Goal: Task Accomplishment & Management: Manage account settings

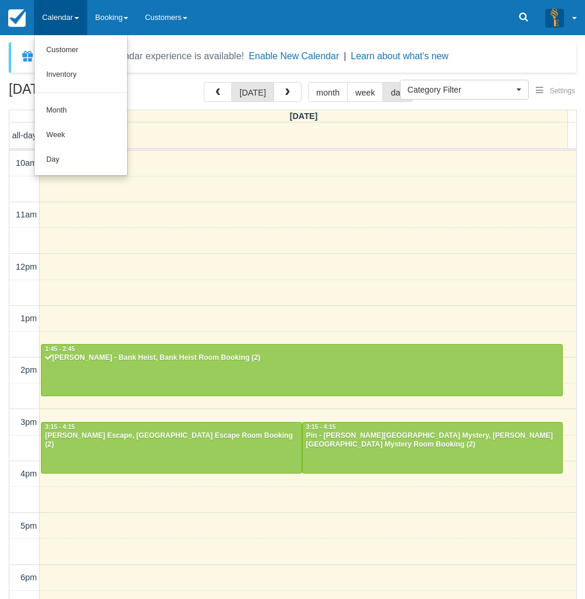
select select
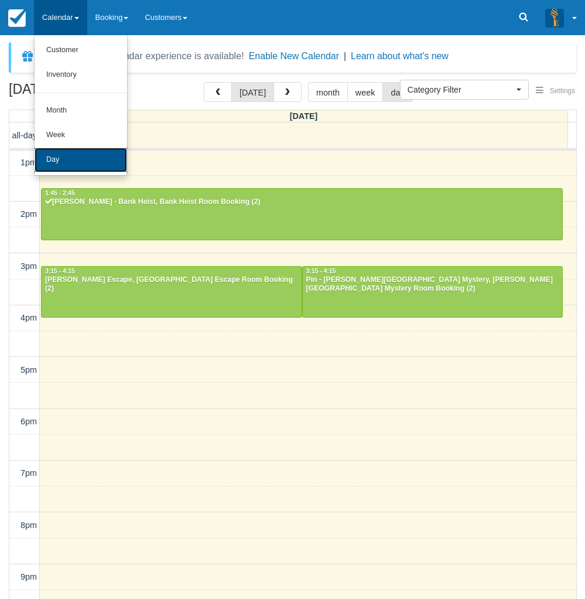
click at [86, 159] on link "Day" at bounding box center [81, 160] width 93 height 25
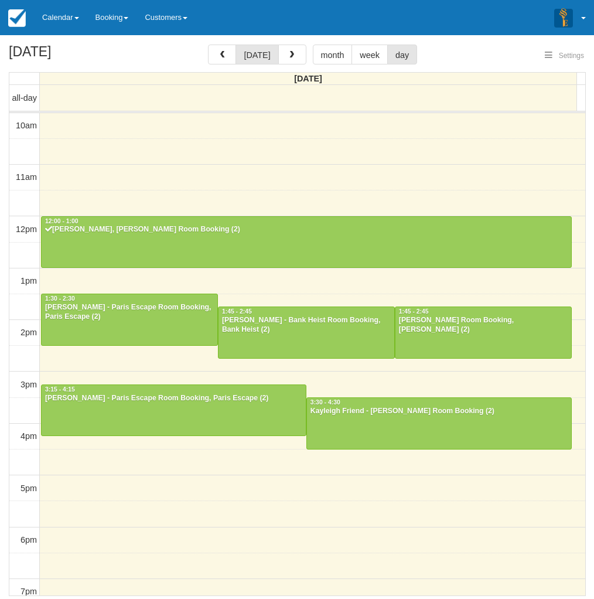
select select
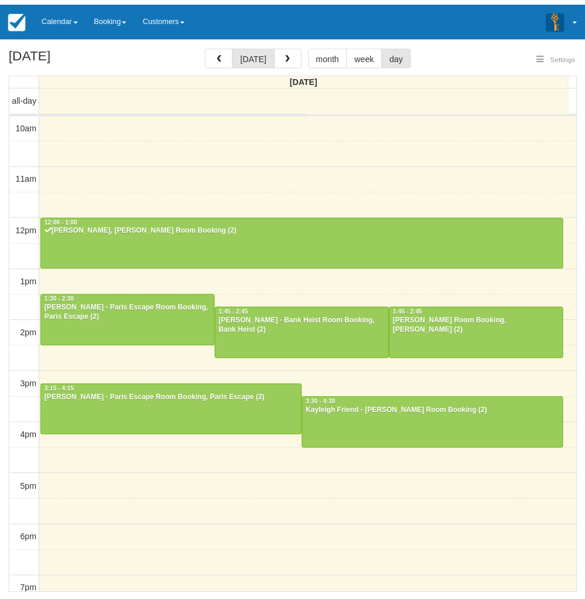
scroll to position [104, 0]
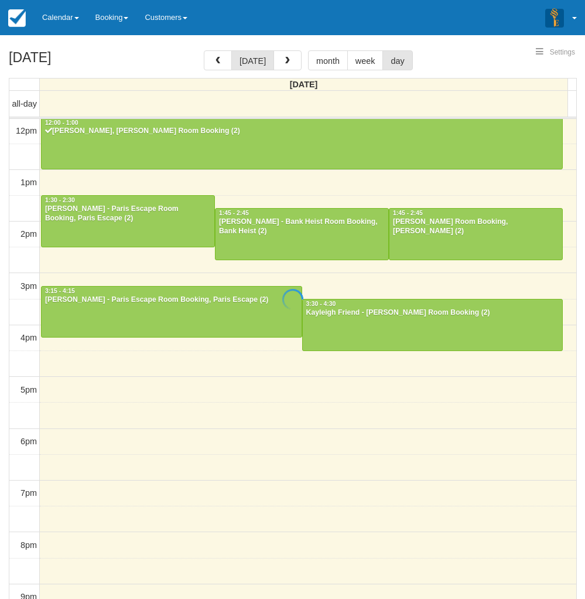
select select
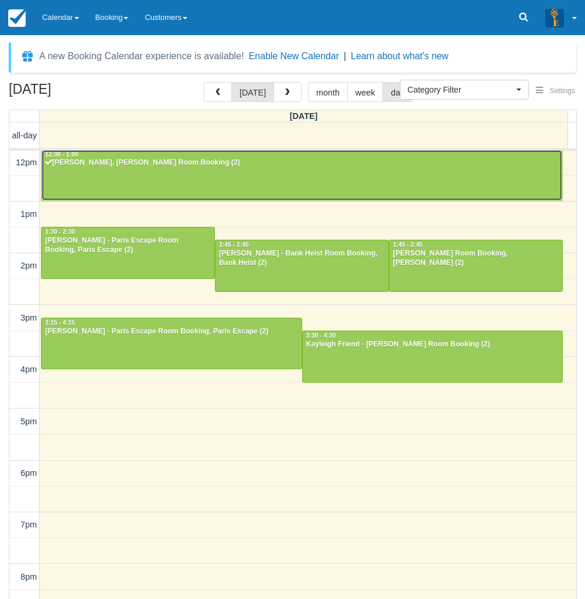
click at [237, 160] on div "Cara Levin - Ransom, Ransom Room Booking (2)" at bounding box center [302, 162] width 515 height 9
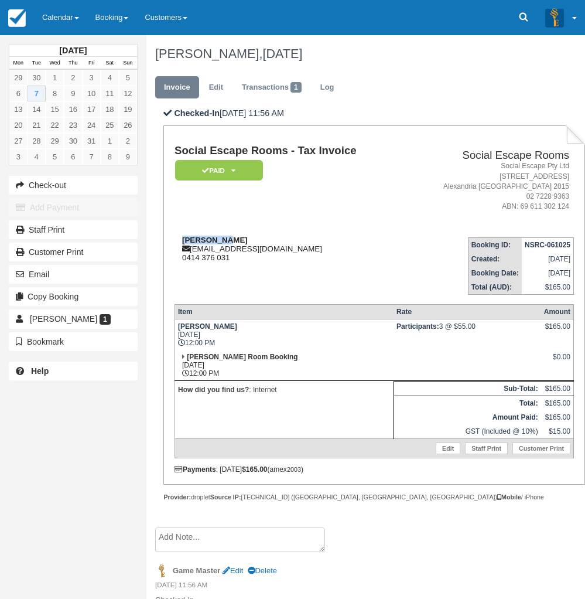
drag, startPoint x: 230, startPoint y: 238, endPoint x: 179, endPoint y: 240, distance: 51.0
click at [179, 240] on div "Cara Levin levincara@gmail.com 0414 376 031" at bounding box center [289, 248] width 229 height 26
copy strong "Cara Levin"
click at [36, 13] on link "Calendar" at bounding box center [60, 17] width 53 height 35
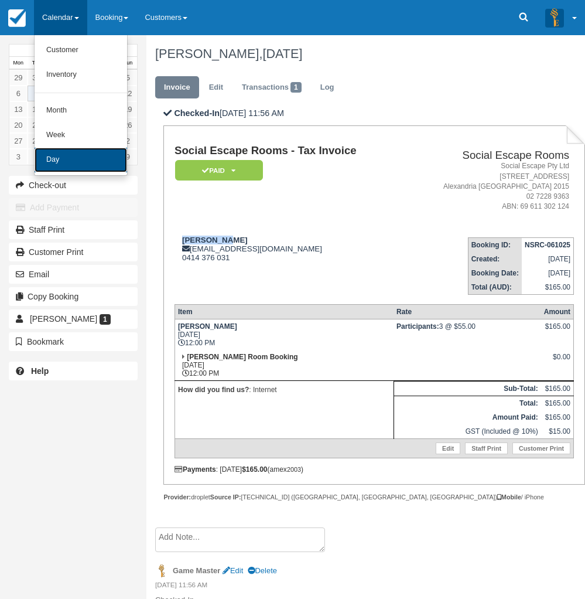
click at [92, 153] on link "Day" at bounding box center [81, 160] width 93 height 25
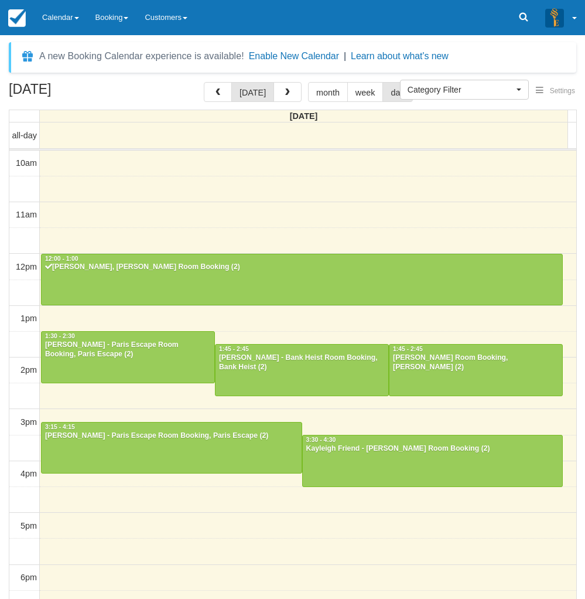
select select
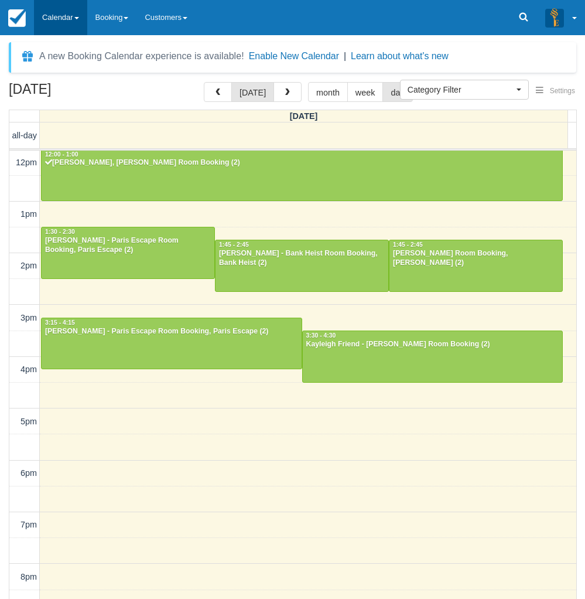
click at [60, 24] on link "Calendar" at bounding box center [60, 17] width 53 height 35
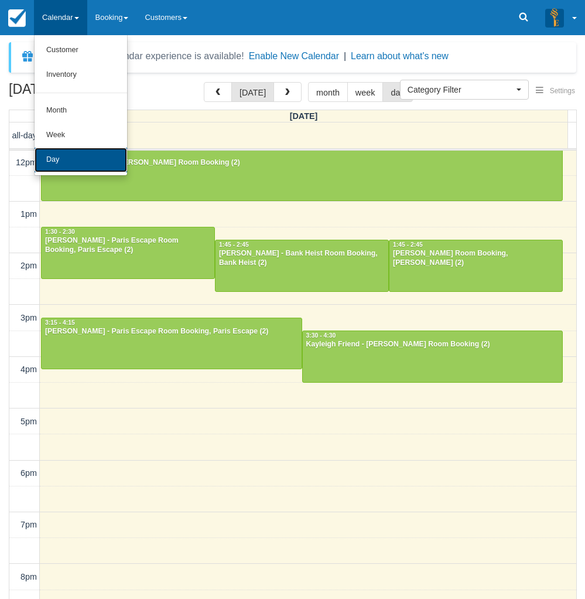
click at [109, 162] on link "Day" at bounding box center [81, 160] width 93 height 25
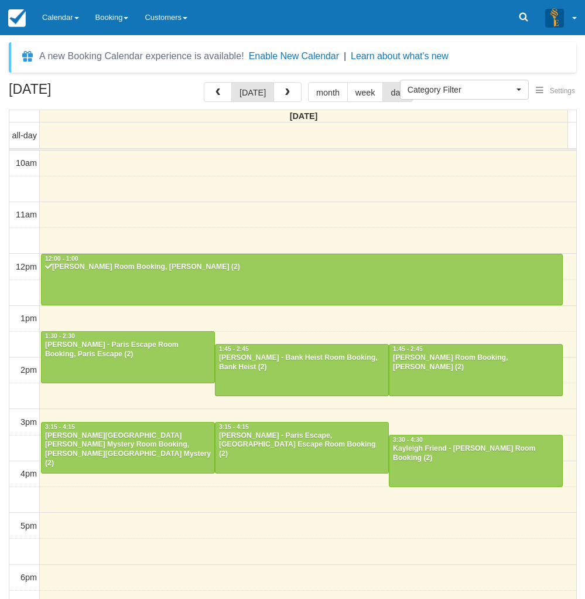
select select
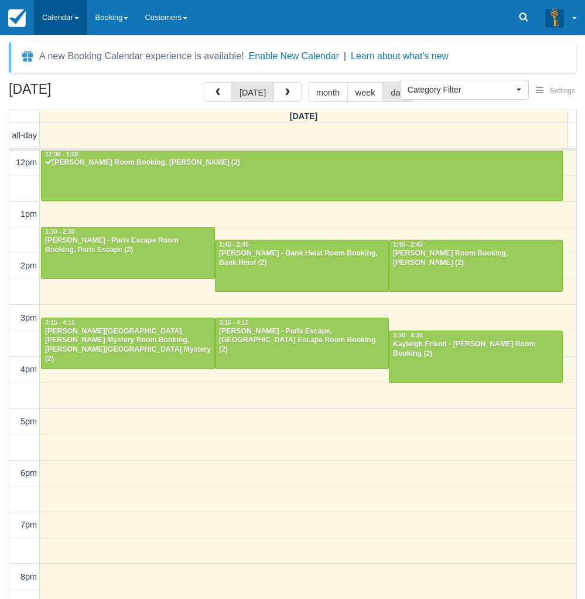
click at [74, 22] on link "Calendar" at bounding box center [60, 17] width 53 height 35
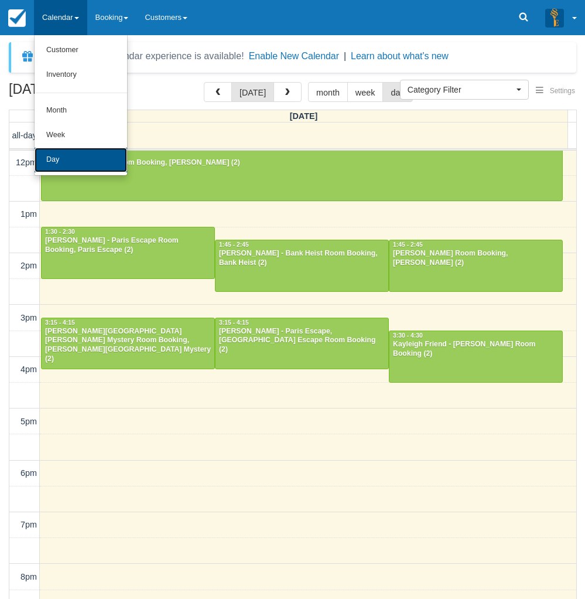
click at [62, 172] on link "Day" at bounding box center [81, 160] width 93 height 25
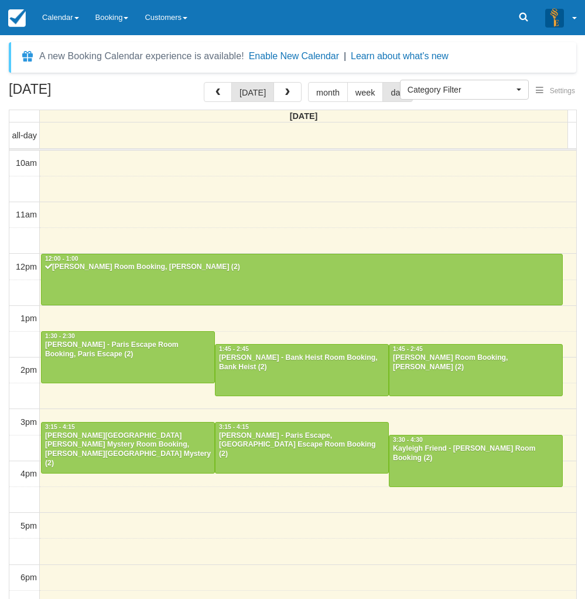
select select
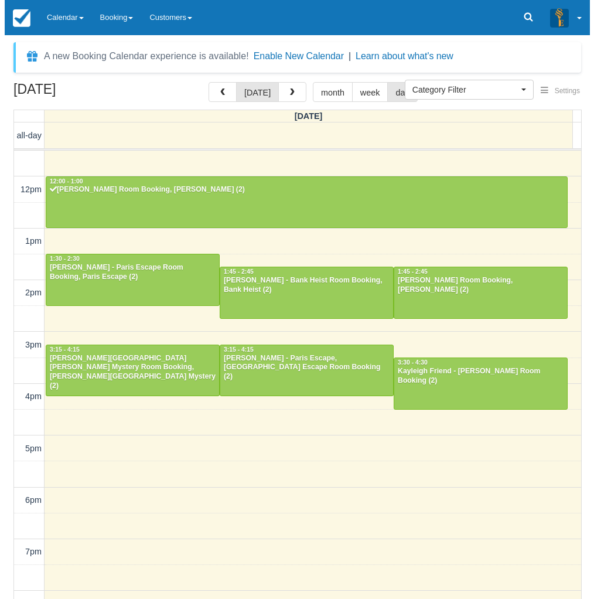
scroll to position [59, 0]
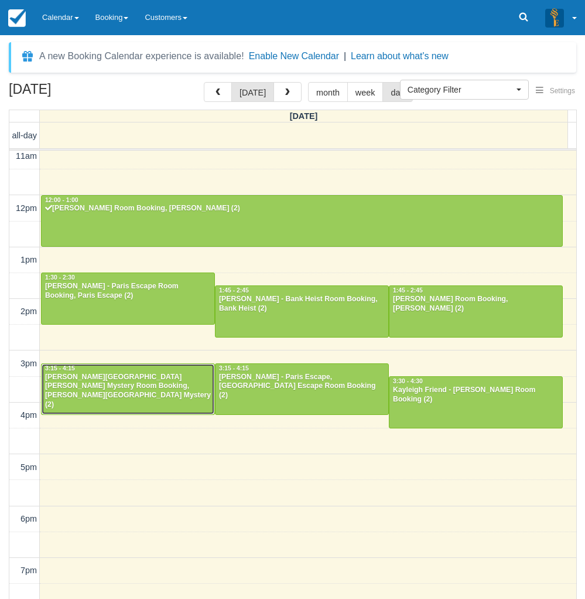
drag, startPoint x: 147, startPoint y: 391, endPoint x: 173, endPoint y: 378, distance: 29.1
drag, startPoint x: 249, startPoint y: 381, endPoint x: 367, endPoint y: 374, distance: 117.9
click at [292, 95] on button "button" at bounding box center [288, 92] width 28 height 20
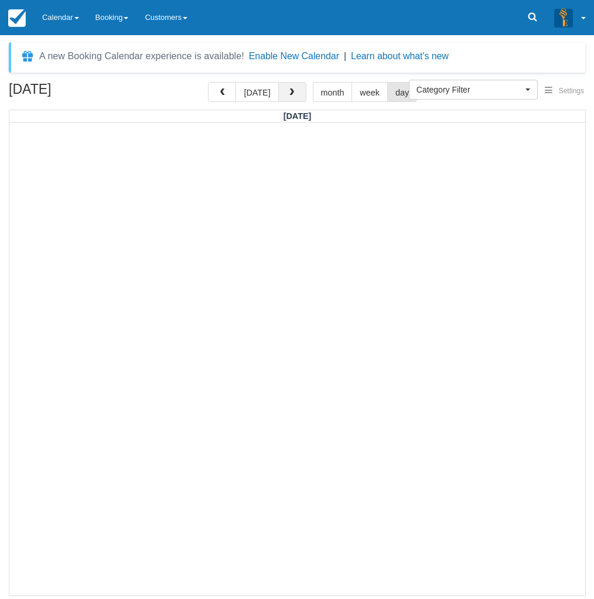
click at [289, 98] on button "button" at bounding box center [292, 92] width 28 height 20
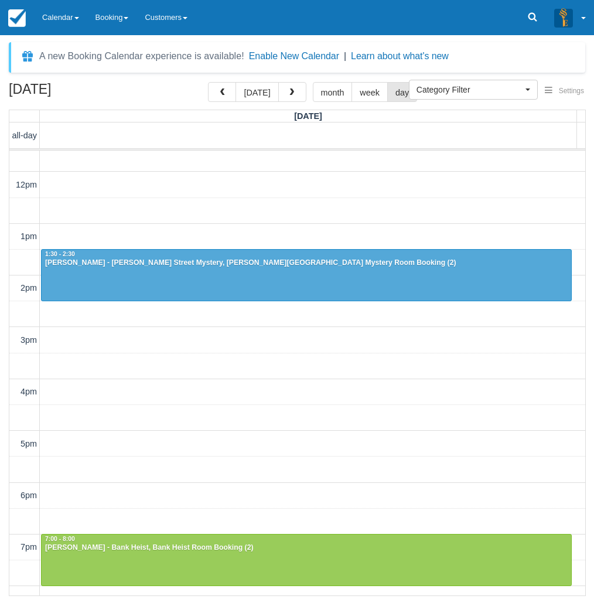
scroll to position [176, 0]
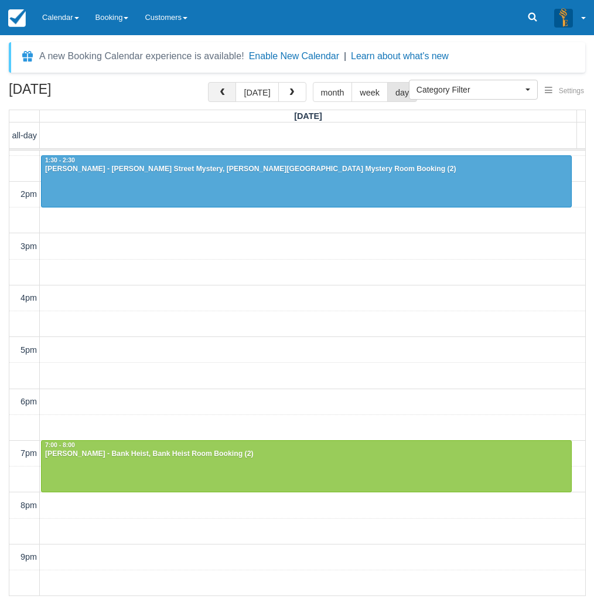
click at [227, 87] on button "button" at bounding box center [222, 92] width 28 height 20
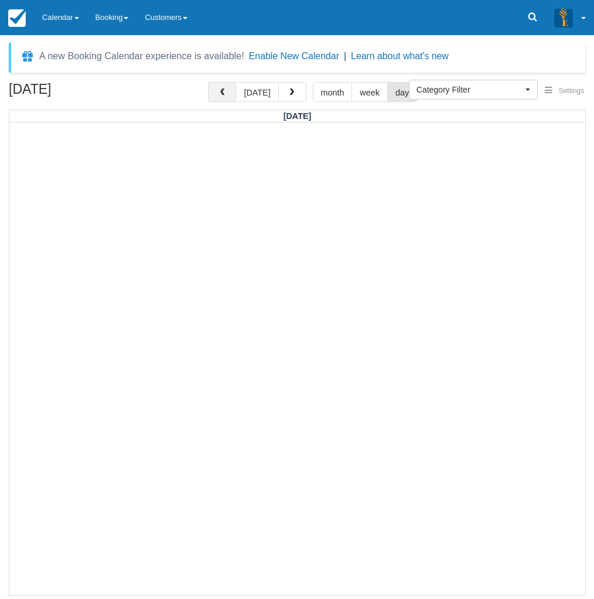
click at [225, 92] on span "button" at bounding box center [222, 92] width 8 height 8
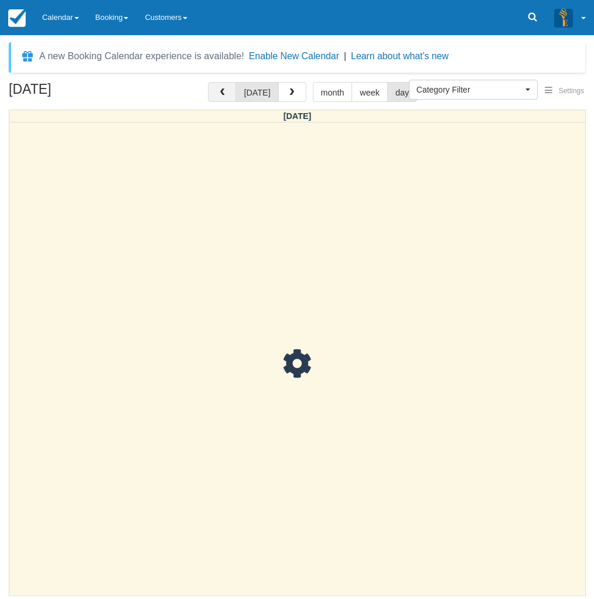
click at [225, 92] on span "button" at bounding box center [222, 92] width 8 height 8
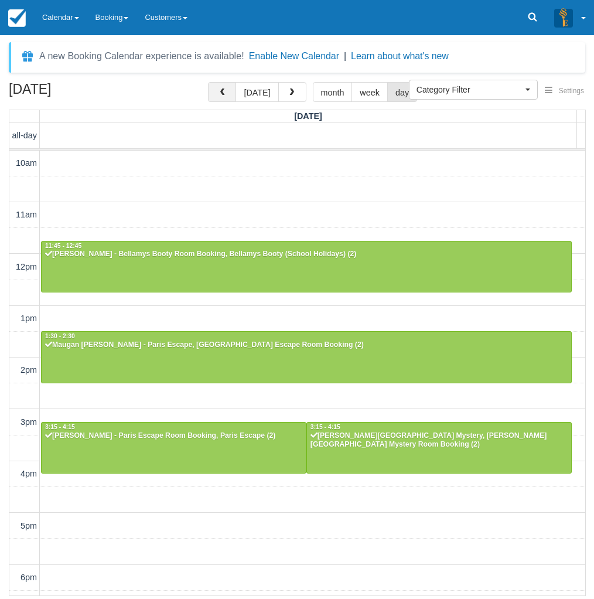
click at [231, 94] on button "button" at bounding box center [222, 92] width 28 height 20
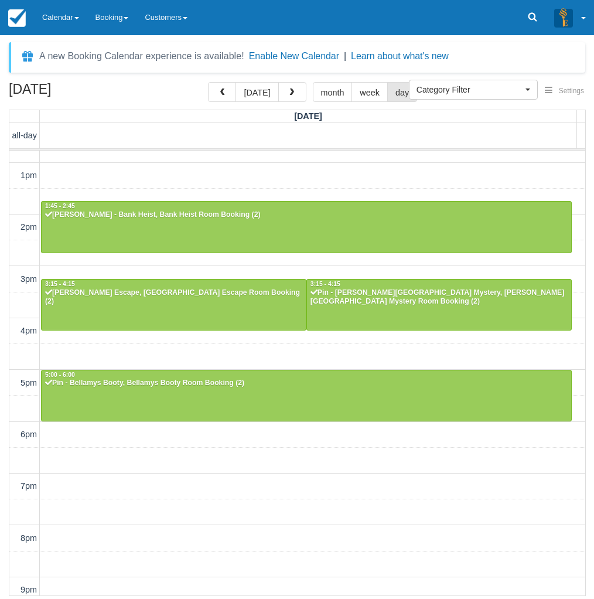
scroll to position [84, 0]
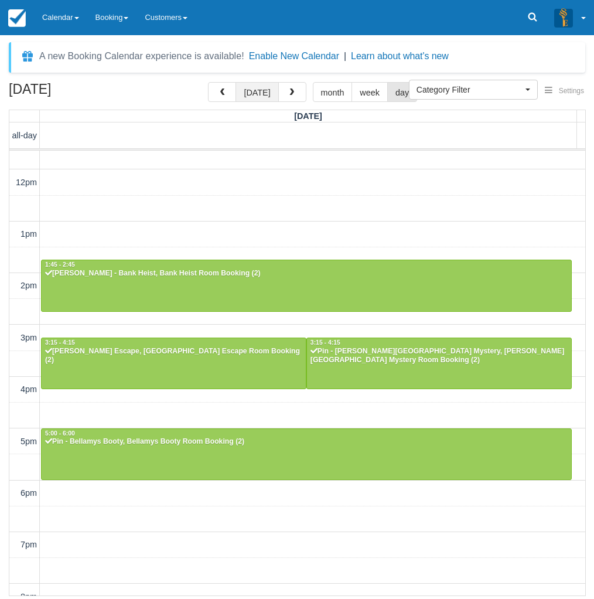
click at [257, 94] on button "[DATE]" at bounding box center [256, 92] width 43 height 20
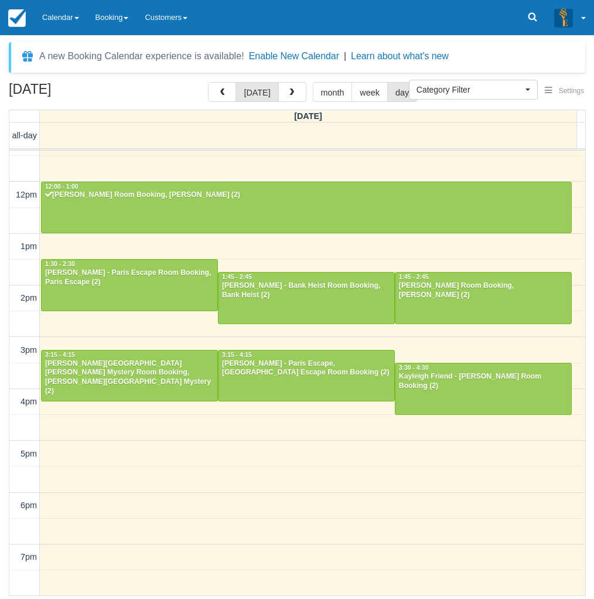
scroll to position [46, 0]
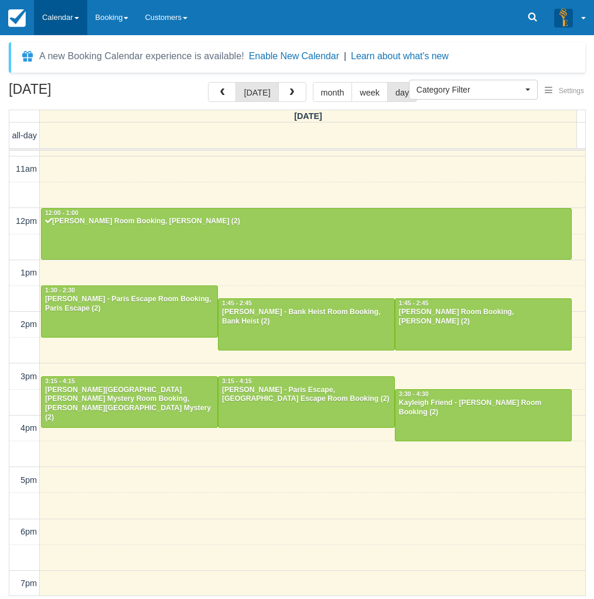
click at [69, 22] on link "Calendar" at bounding box center [60, 17] width 53 height 35
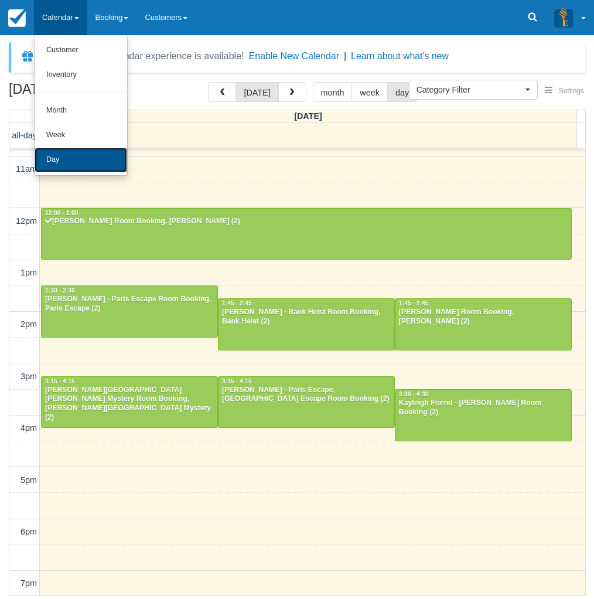
click at [73, 163] on link "Day" at bounding box center [81, 160] width 93 height 25
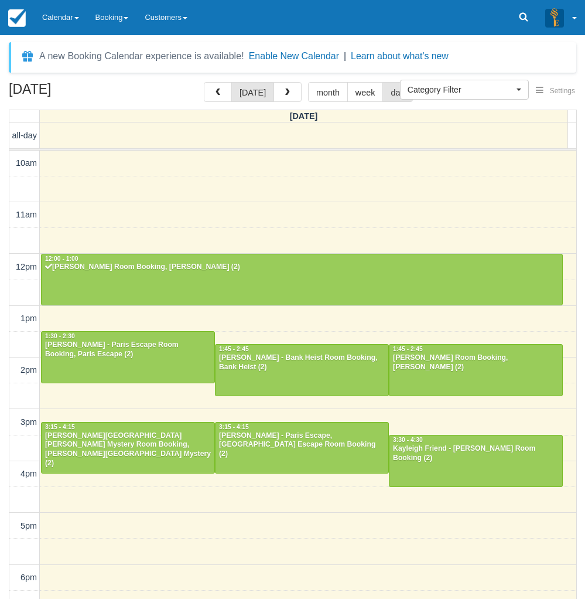
select select
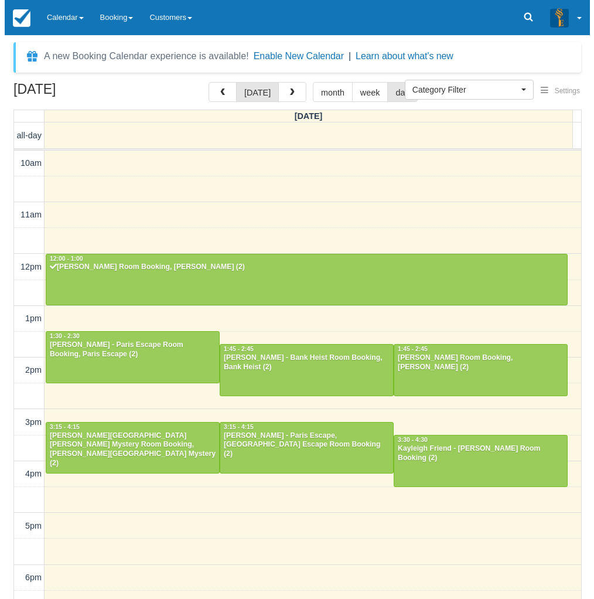
scroll to position [104, 0]
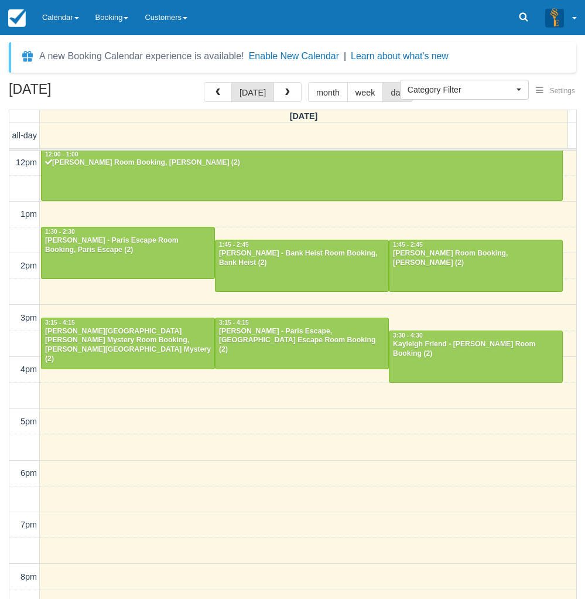
drag, startPoint x: 4, startPoint y: 276, endPoint x: 46, endPoint y: 242, distance: 53.7
click at [4, 276] on div "[DATE] [DATE] month week day [DATE] all-day 10am 11am 12pm 1pm 2pm 3pm 4pm 5pm …" at bounding box center [292, 357] width 585 height 551
click at [278, 90] on button "button" at bounding box center [288, 92] width 28 height 20
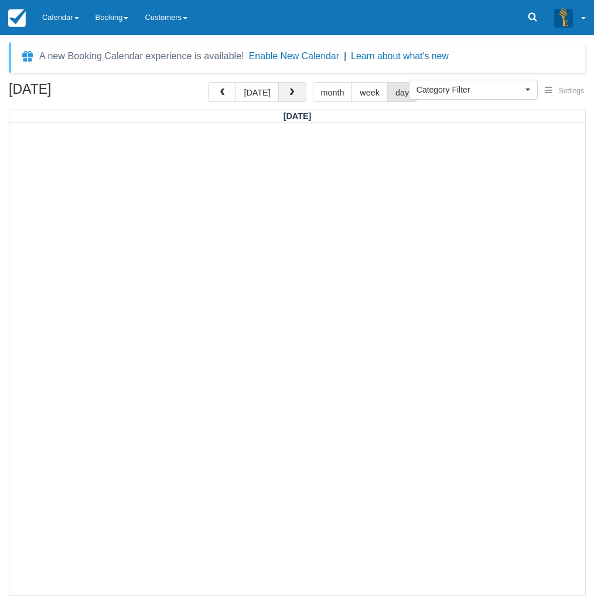
click at [282, 97] on button "button" at bounding box center [292, 92] width 28 height 20
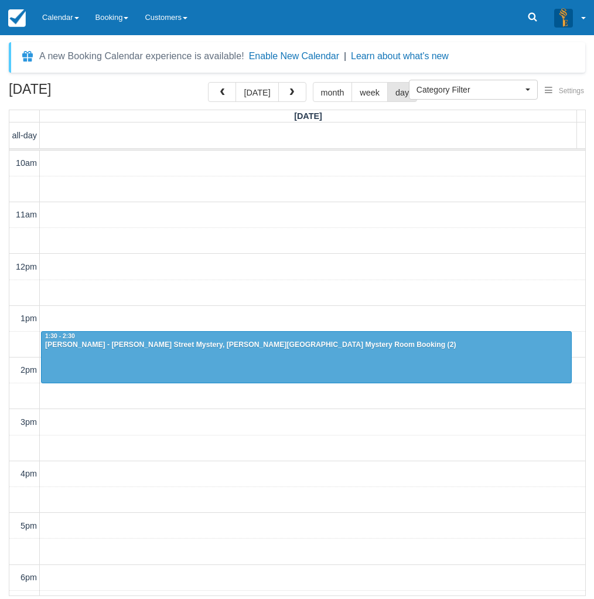
scroll to position [201, 0]
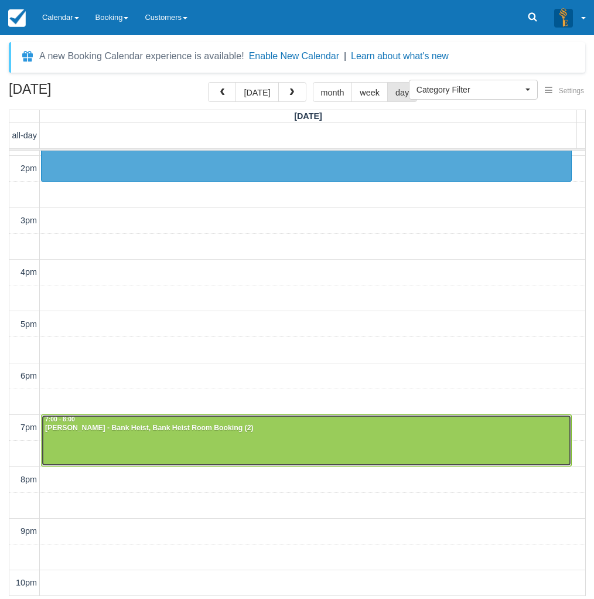
click at [163, 441] on div at bounding box center [306, 440] width 529 height 50
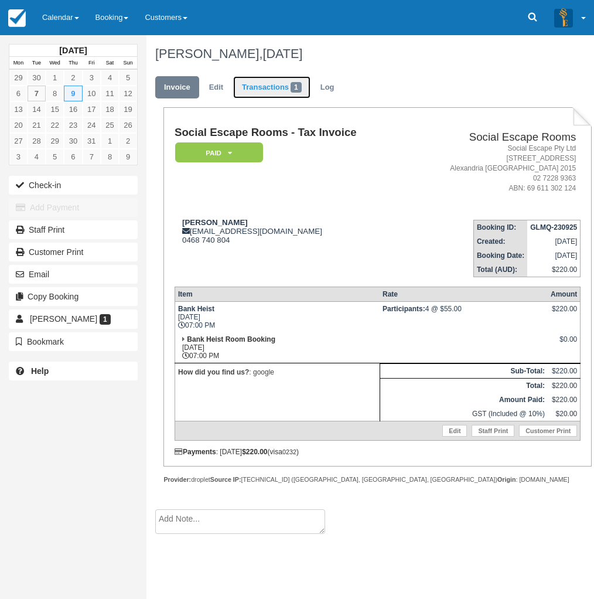
click at [274, 90] on link "Transactions 1" at bounding box center [271, 87] width 77 height 23
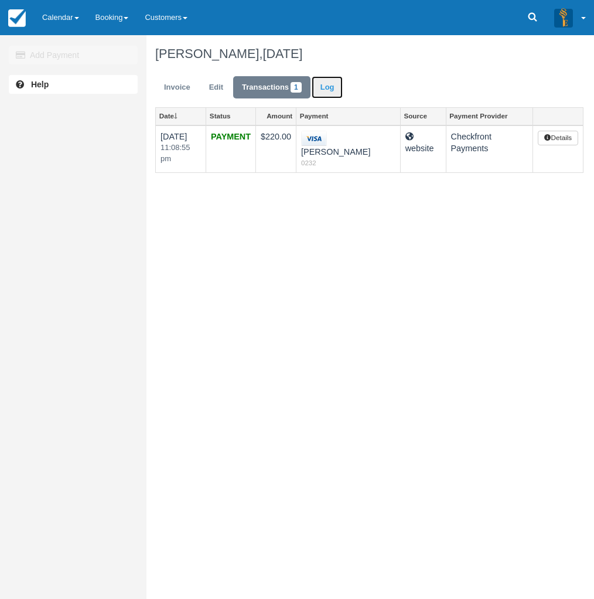
click at [333, 90] on link "Log" at bounding box center [328, 87] width 32 height 23
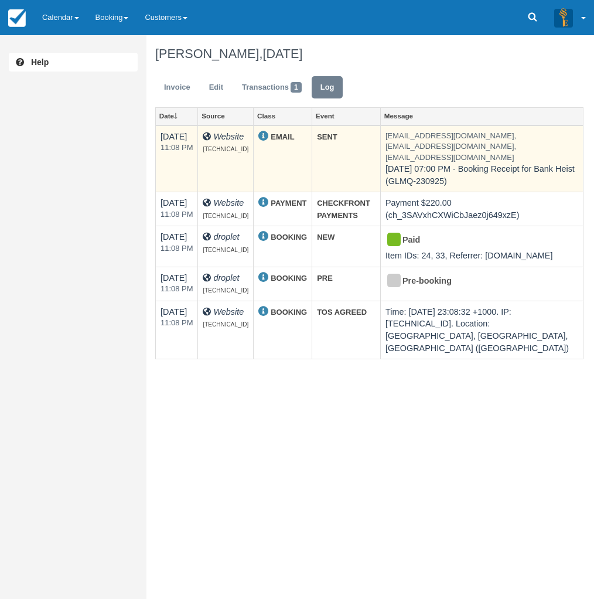
drag, startPoint x: 396, startPoint y: 134, endPoint x: 507, endPoint y: 185, distance: 122.6
click at [507, 185] on td "[EMAIL_ADDRESS][DOMAIN_NAME], [EMAIL_ADDRESS][DOMAIN_NAME], [EMAIL_ADDRESS][DOM…" at bounding box center [481, 158] width 203 height 67
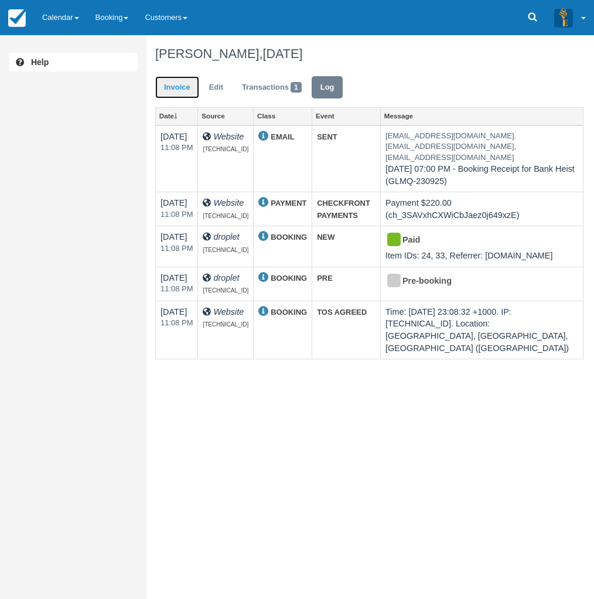
click at [177, 88] on link "Invoice" at bounding box center [177, 87] width 44 height 23
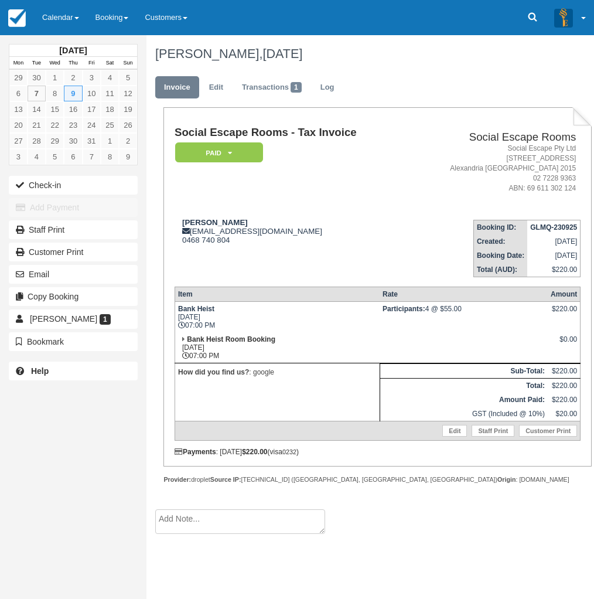
click at [74, 20] on link "Calendar" at bounding box center [60, 17] width 53 height 35
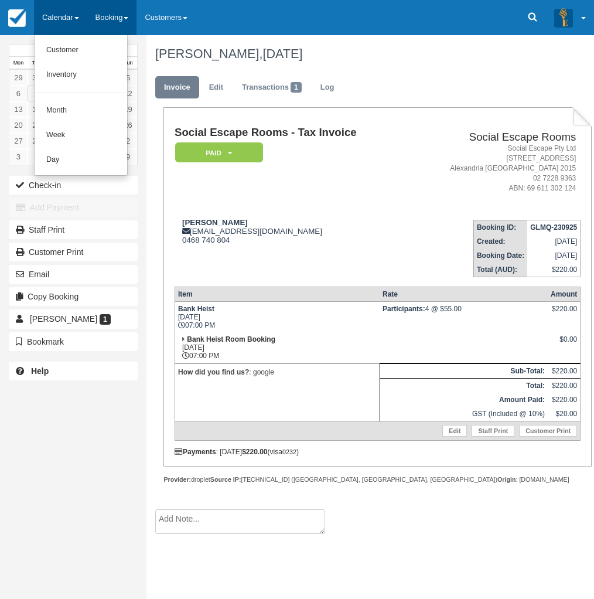
click at [104, 18] on link "Booking" at bounding box center [112, 17] width 50 height 35
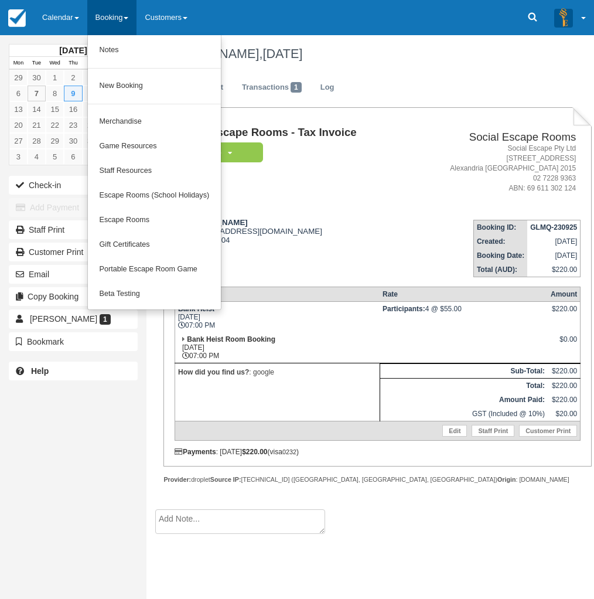
click at [453, 81] on ul "Invoice Edit Transactions 1 Log" at bounding box center [369, 90] width 428 height 35
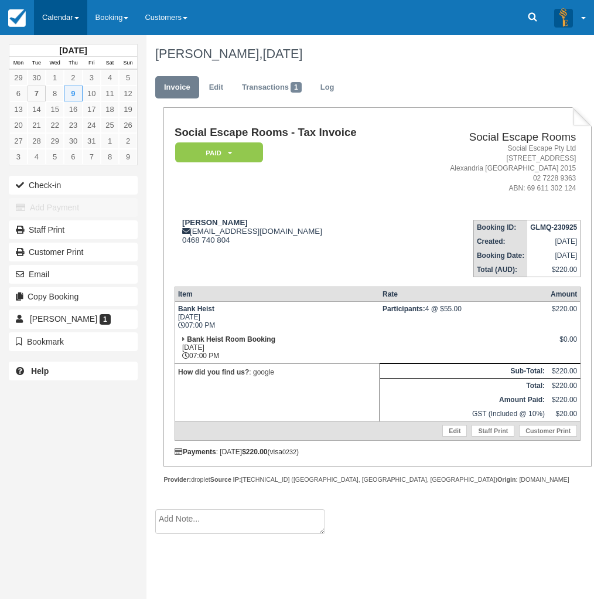
click at [70, 22] on link "Calendar" at bounding box center [60, 17] width 53 height 35
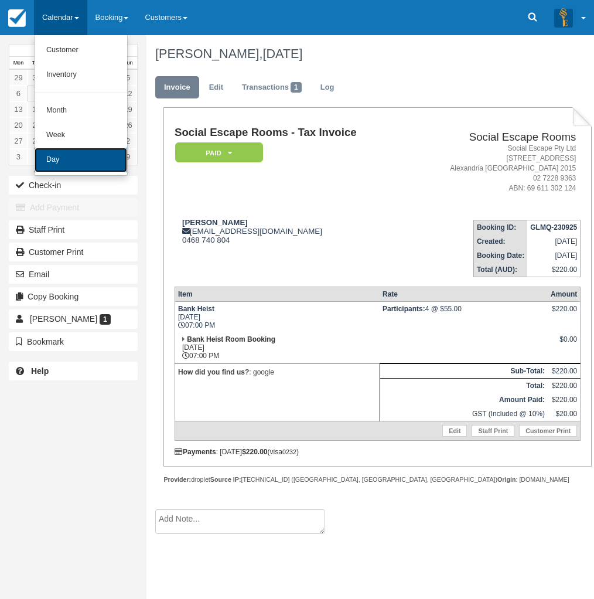
click at [72, 160] on link "Day" at bounding box center [81, 160] width 93 height 25
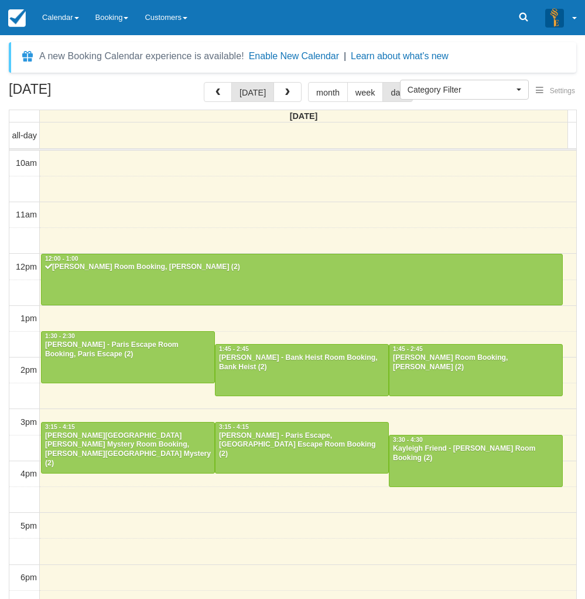
select select
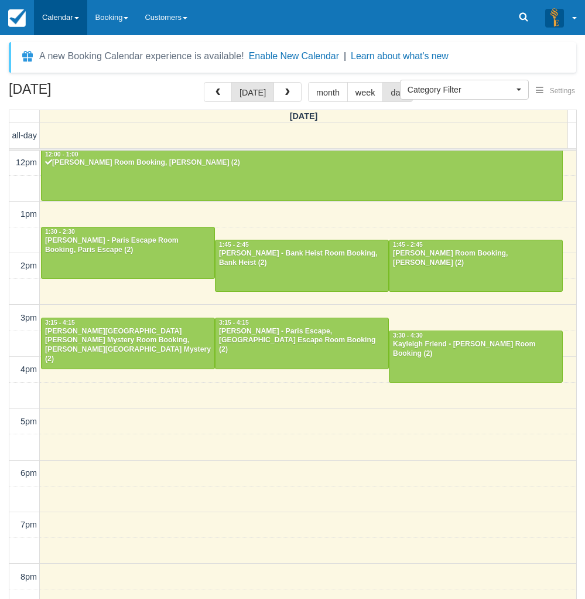
click at [77, 29] on link "Calendar" at bounding box center [60, 17] width 53 height 35
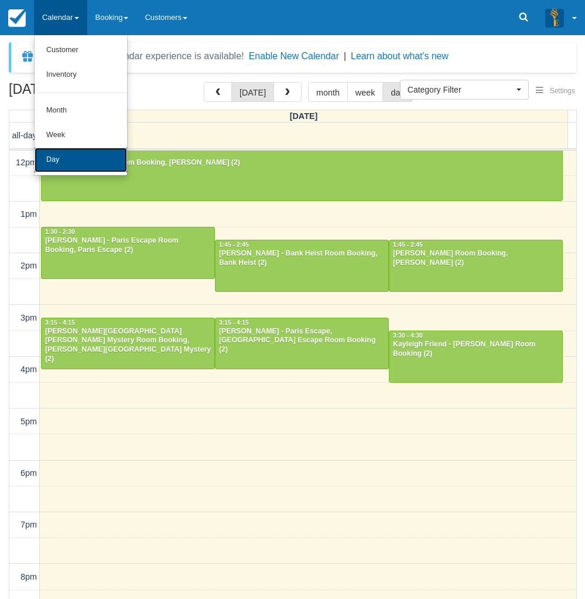
click at [72, 168] on link "Day" at bounding box center [81, 160] width 93 height 25
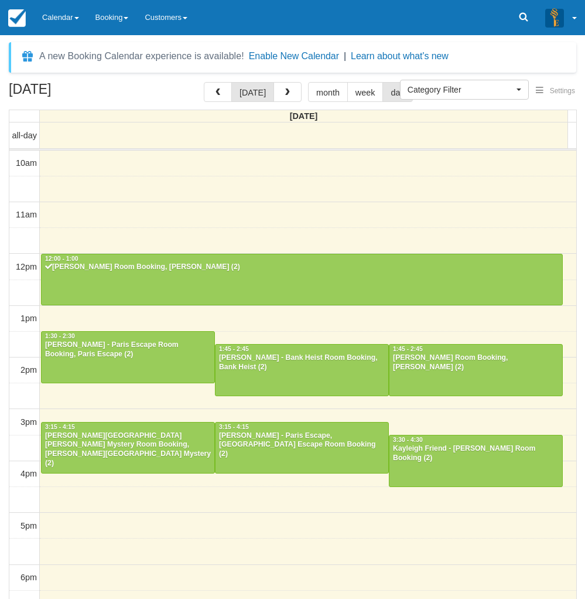
select select
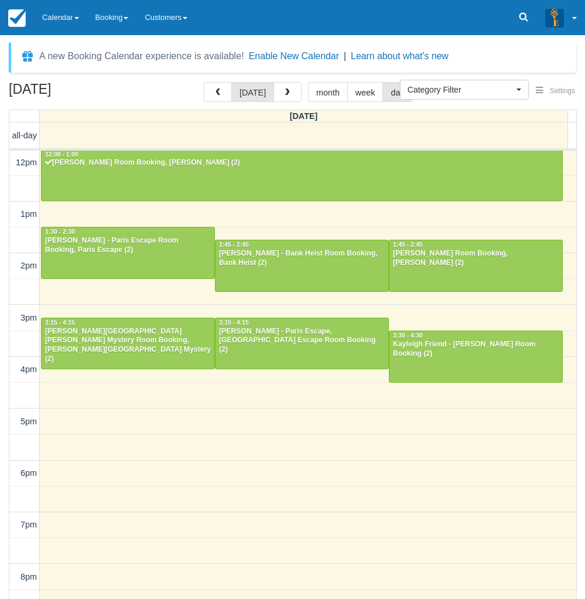
click at [13, 402] on td at bounding box center [24, 395] width 30 height 26
click at [74, 18] on link "Calendar" at bounding box center [60, 17] width 53 height 35
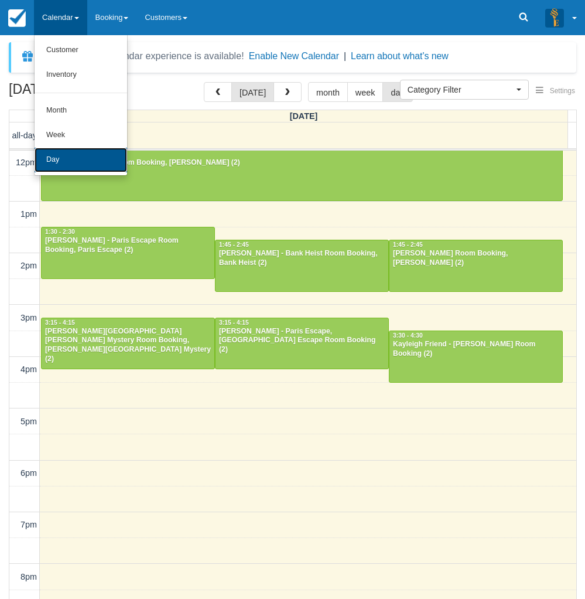
click at [70, 161] on link "Day" at bounding box center [81, 160] width 93 height 25
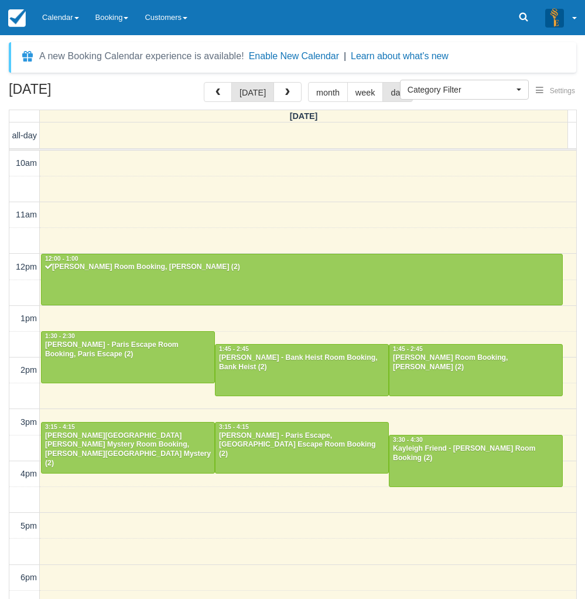
select select
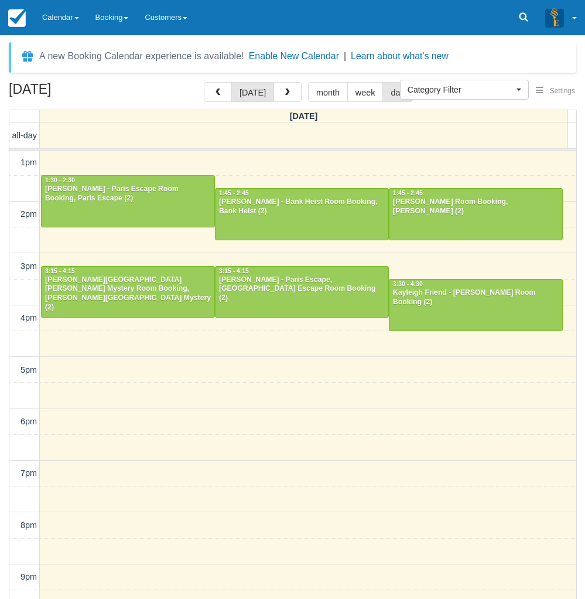
click at [2, 459] on div "October 7, 2025 today month week day Tuesday all-day 10am 11am 12pm 1pm 2pm 3pm…" at bounding box center [292, 357] width 585 height 551
click at [56, 10] on link "Calendar" at bounding box center [60, 17] width 53 height 35
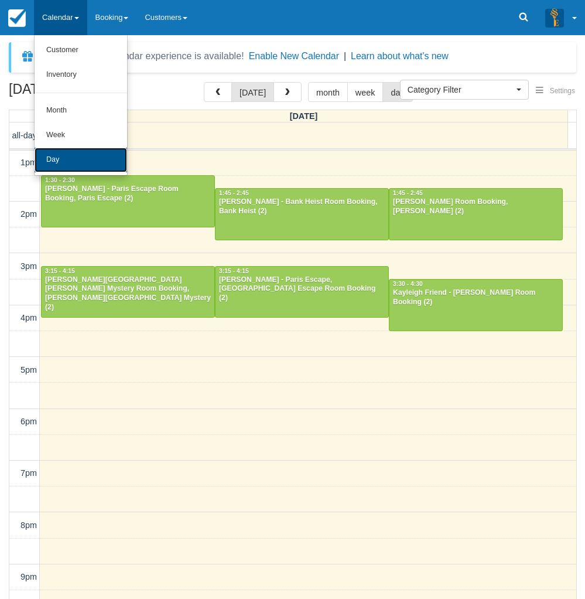
click at [72, 164] on link "Day" at bounding box center [81, 160] width 93 height 25
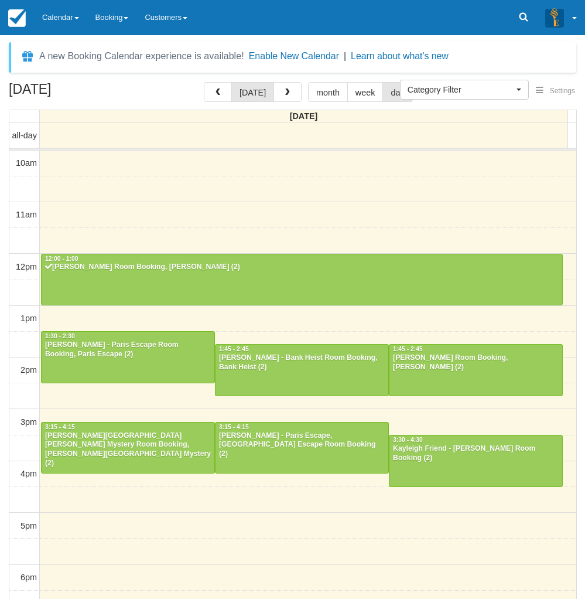
select select
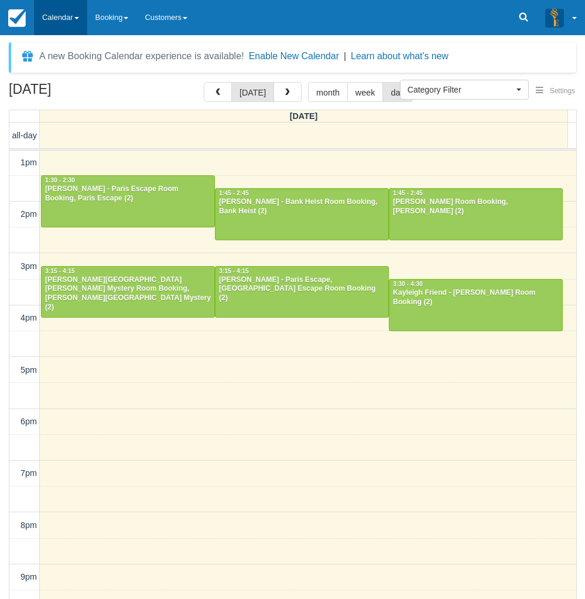
click at [59, 28] on link "Calendar" at bounding box center [60, 17] width 53 height 35
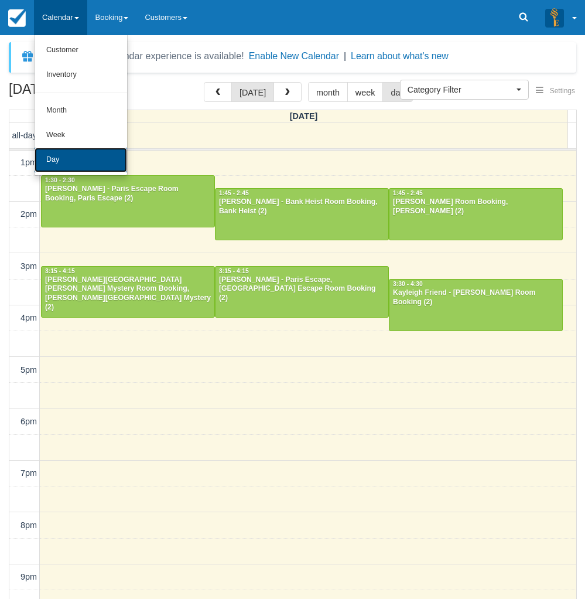
click at [61, 167] on link "Day" at bounding box center [81, 160] width 93 height 25
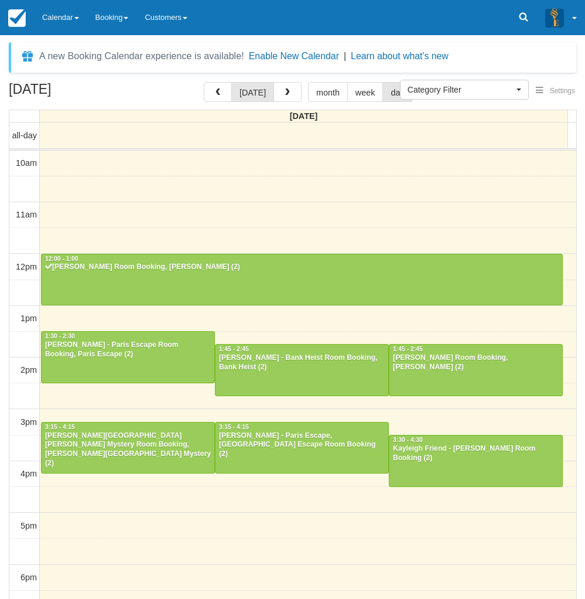
select select
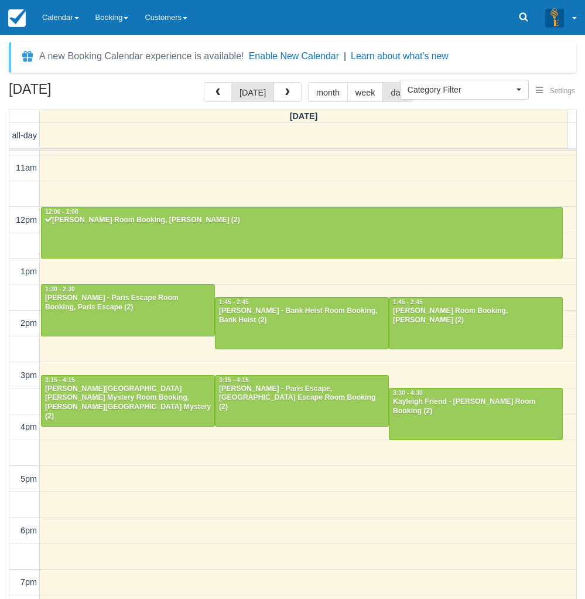
scroll to position [105, 0]
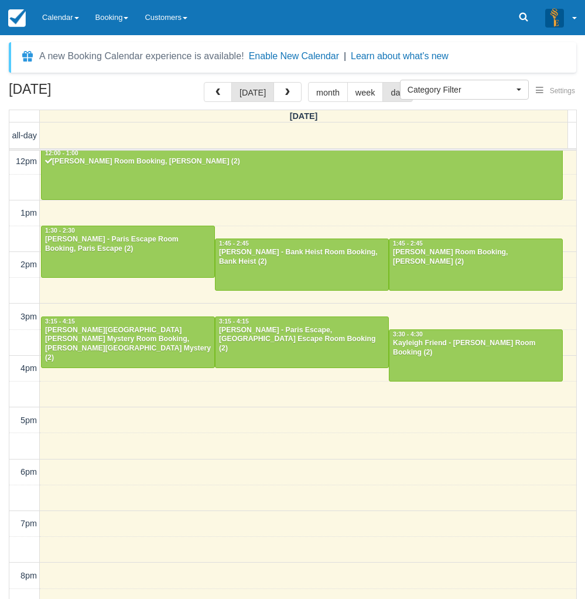
click at [5, 514] on div "October 7, 2025 today month week day Tuesday all-day 10am 11am 12pm 1pm 2pm 3pm…" at bounding box center [292, 357] width 585 height 551
click at [438, 257] on div "Wayne Wei - Ransom Room Booking, Ransom (2)" at bounding box center [475, 257] width 167 height 19
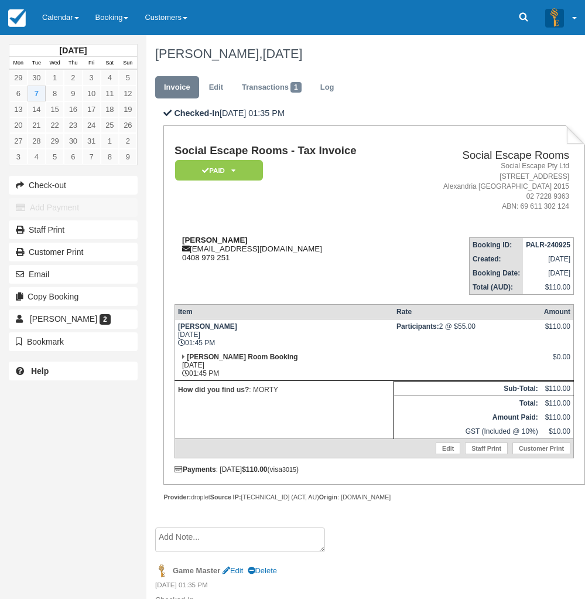
click at [196, 239] on strong "[PERSON_NAME]" at bounding box center [215, 239] width 66 height 9
drag, startPoint x: 196, startPoint y: 239, endPoint x: 221, endPoint y: 237, distance: 25.3
click at [221, 237] on strong "[PERSON_NAME]" at bounding box center [215, 239] width 66 height 9
copy strong "[PERSON_NAME]"
click at [13, 535] on div "[DATE] Mon Tue Wed Thu Fri Sat Sun 29 30 1 2 3 4 5 6 7 8 9 10 11 12 13 14 15 16…" at bounding box center [73, 299] width 146 height 599
